Goal: Information Seeking & Learning: Learn about a topic

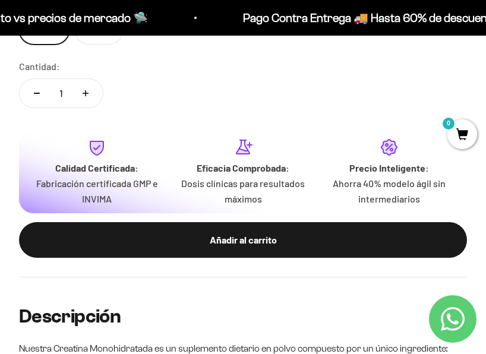
scroll to position [852, 0]
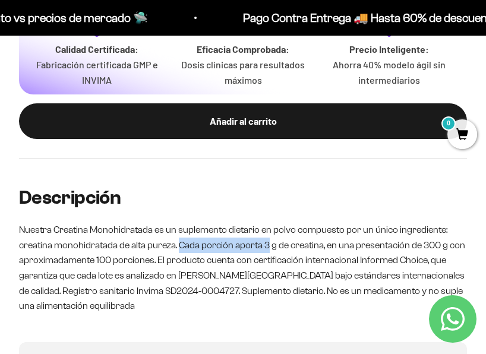
drag, startPoint x: 268, startPoint y: 247, endPoint x: 201, endPoint y: 257, distance: 68.0
click at [180, 252] on p "Nuestra Creatina Monohidratada es un suplemento dietario en polvo compuesto por…" at bounding box center [243, 268] width 448 height 92
click at [201, 257] on p "Nuestra Creatina Monohidratada es un suplemento dietario en polvo compuesto por…" at bounding box center [243, 268] width 448 height 92
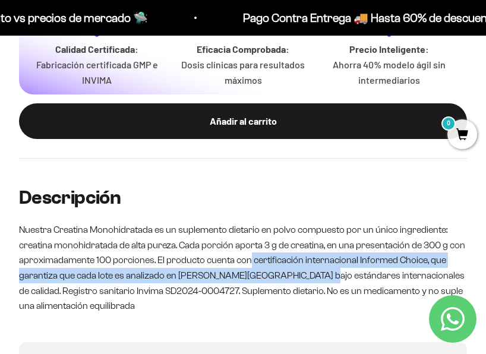
drag, startPoint x: 253, startPoint y: 260, endPoint x: 306, endPoint y: 276, distance: 55.3
click at [306, 276] on p "Nuestra Creatina Monohidratada es un suplemento dietario en polvo compuesto por…" at bounding box center [243, 268] width 448 height 92
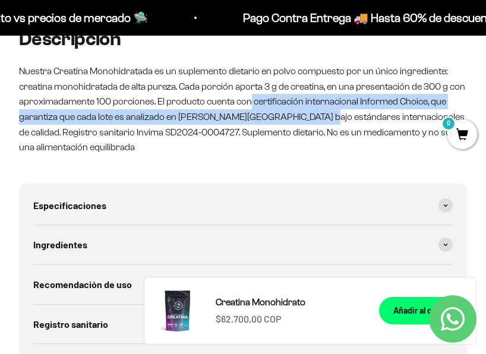
scroll to position [1090, 0]
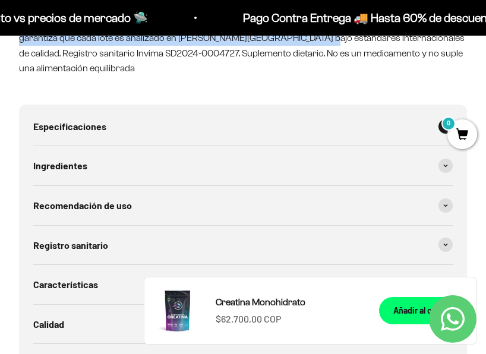
click at [412, 133] on div "Especificaciones" at bounding box center [243, 126] width 420 height 39
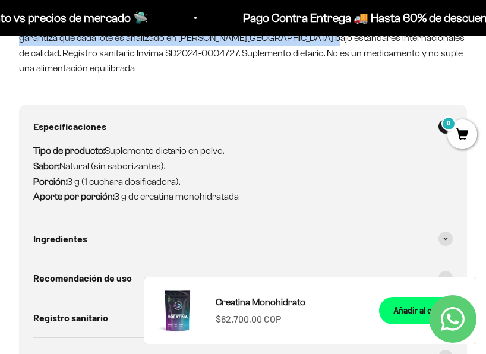
click at [412, 133] on div "Especificaciones" at bounding box center [243, 126] width 420 height 39
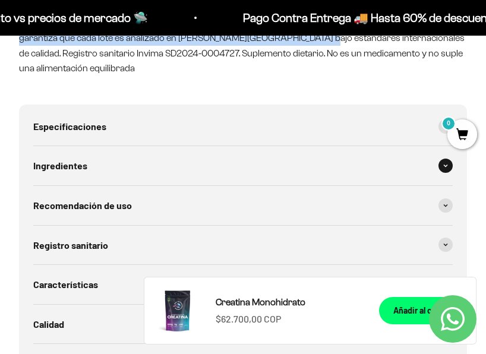
click at [164, 167] on div "Ingredientes" at bounding box center [243, 165] width 420 height 39
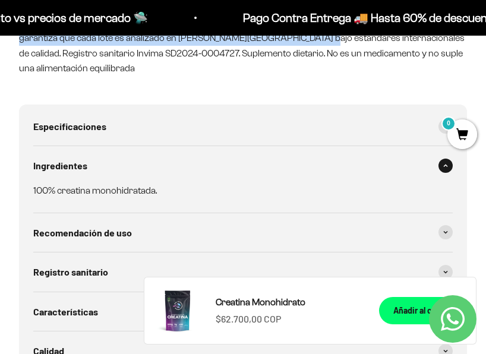
click at [164, 167] on div "Ingredientes" at bounding box center [243, 165] width 420 height 39
click at [143, 213] on div "Recomendación de uso" at bounding box center [243, 232] width 420 height 39
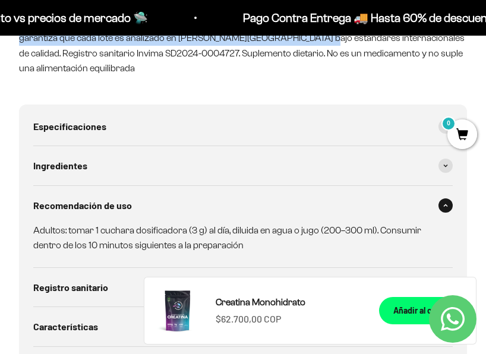
click at [143, 196] on div "Recomendación de uso" at bounding box center [243, 205] width 420 height 39
